Goal: Check status: Check status

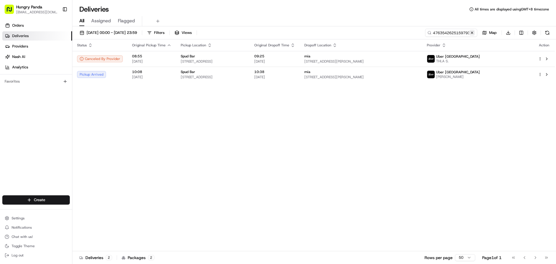
click at [473, 32] on button at bounding box center [472, 33] width 6 height 6
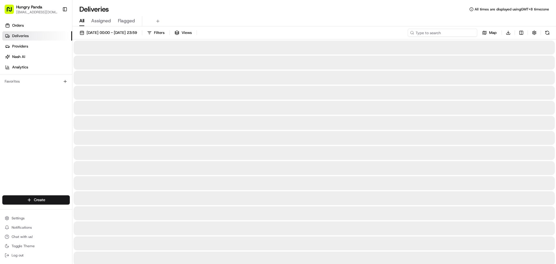
click at [468, 33] on input at bounding box center [442, 33] width 69 height 8
paste input "4861505975251720831722"
type input "4861505975251720831722"
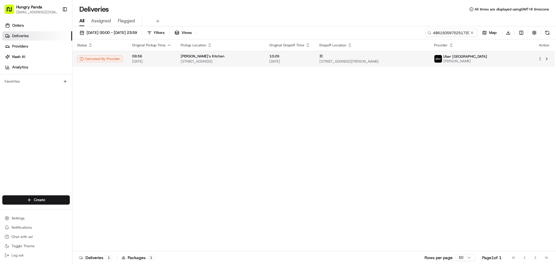
click at [390, 63] on span "[STREET_ADDRESS][PERSON_NAME]" at bounding box center [371, 61] width 105 height 5
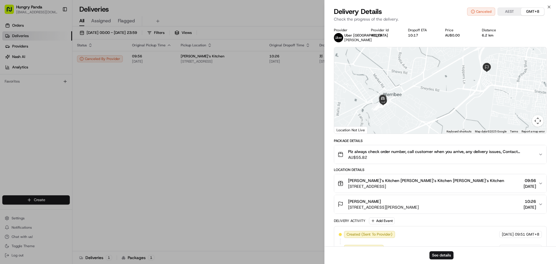
click at [404, 107] on div at bounding box center [440, 90] width 212 height 86
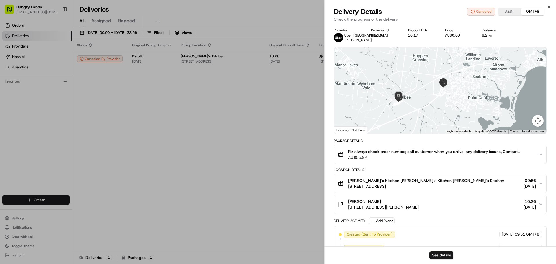
click at [506, 12] on button "AEST" at bounding box center [509, 12] width 23 height 8
